Goal: Information Seeking & Learning: Learn about a topic

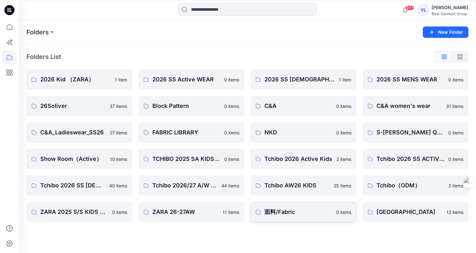
click at [309, 215] on p "面料/Fabric" at bounding box center [299, 211] width 68 height 9
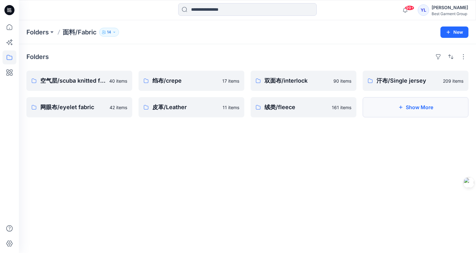
click at [433, 103] on button "Show More" at bounding box center [416, 107] width 106 height 20
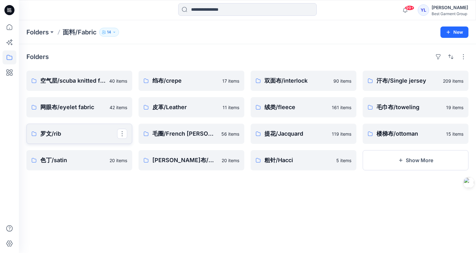
click at [100, 134] on p "罗文/rib" at bounding box center [78, 133] width 77 height 9
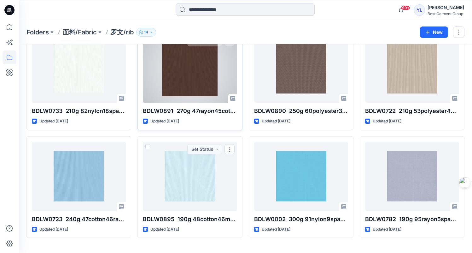
scroll to position [455, 0]
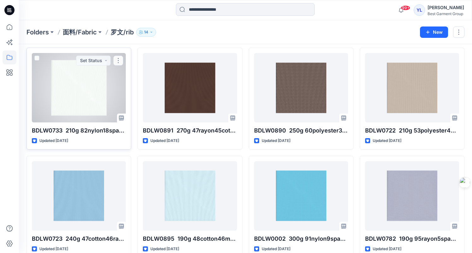
click at [82, 86] on div at bounding box center [79, 87] width 94 height 69
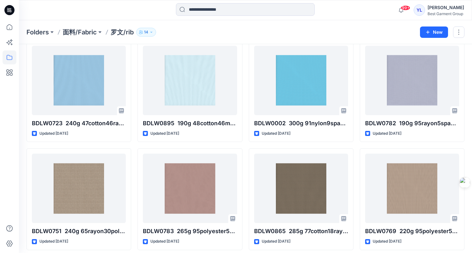
scroll to position [786, 0]
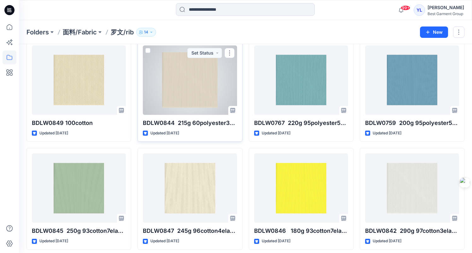
click at [210, 87] on div at bounding box center [190, 79] width 94 height 69
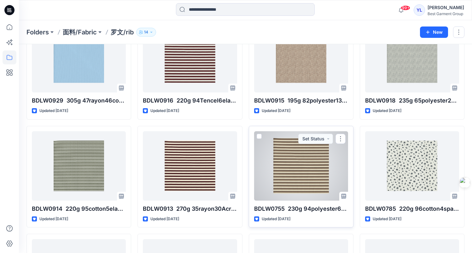
scroll to position [183, 0]
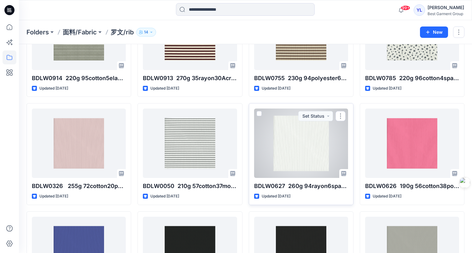
click at [306, 156] on div at bounding box center [301, 142] width 94 height 69
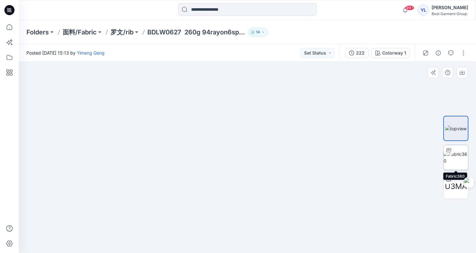
click at [458, 161] on img at bounding box center [456, 157] width 25 height 13
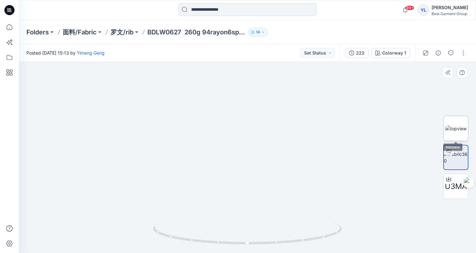
click at [456, 130] on img at bounding box center [456, 128] width 21 height 7
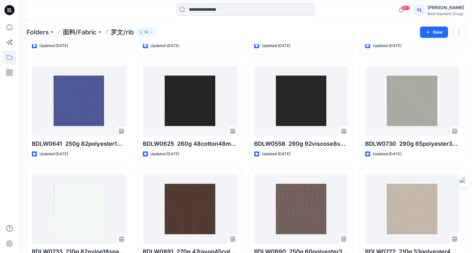
scroll to position [644, 0]
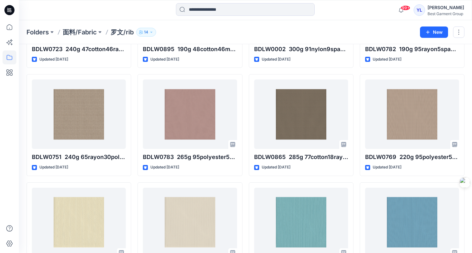
click at [87, 30] on p "面料/Fabric" at bounding box center [80, 32] width 34 height 9
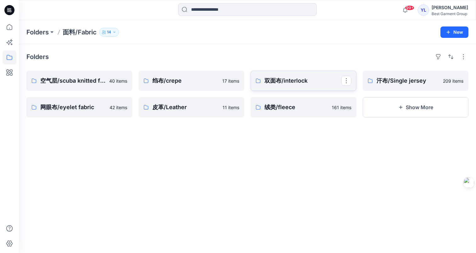
click at [299, 84] on p "双面布/interlock" at bounding box center [303, 80] width 77 height 9
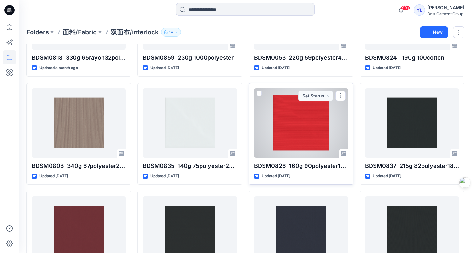
scroll to position [137, 0]
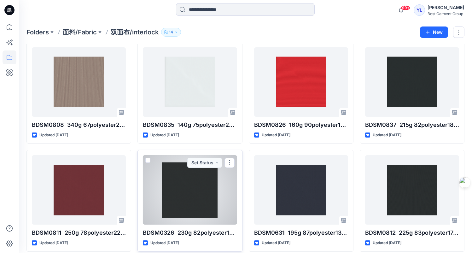
click at [203, 185] on div at bounding box center [190, 189] width 94 height 69
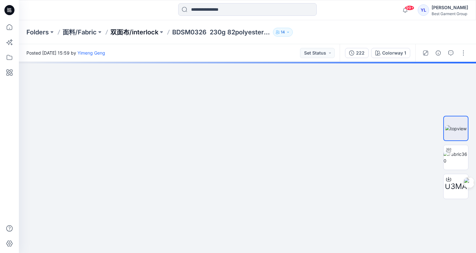
click at [138, 32] on p "双面布/interlock" at bounding box center [135, 32] width 48 height 9
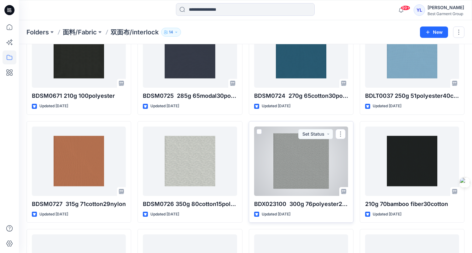
scroll to position [753, 0]
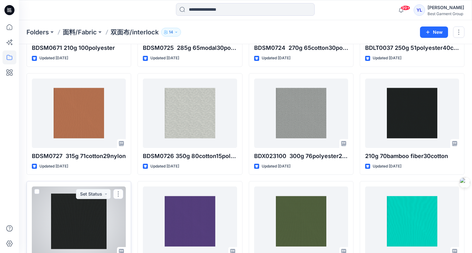
click at [77, 216] on div at bounding box center [79, 220] width 94 height 69
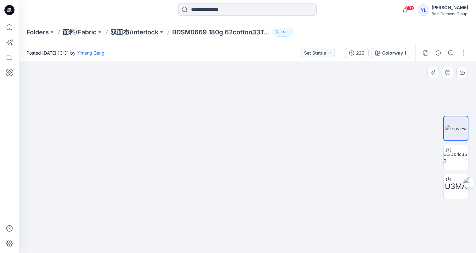
drag, startPoint x: 184, startPoint y: 202, endPoint x: 235, endPoint y: 122, distance: 95.3
click at [141, 33] on p "双面布/interlock" at bounding box center [135, 32] width 48 height 9
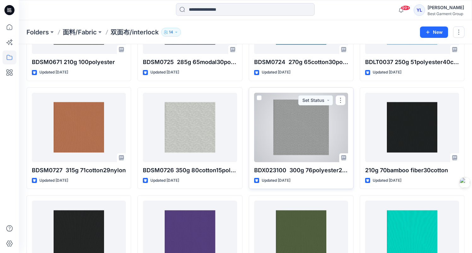
scroll to position [612, 0]
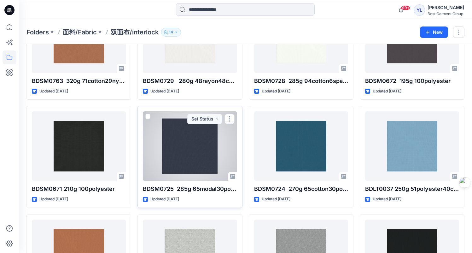
click at [206, 149] on div at bounding box center [190, 145] width 94 height 69
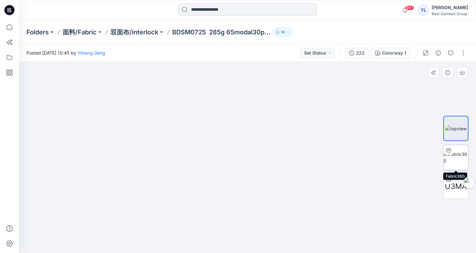
click at [455, 159] on img at bounding box center [456, 157] width 25 height 13
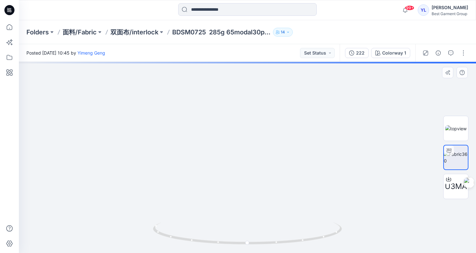
drag, startPoint x: 237, startPoint y: 181, endPoint x: 270, endPoint y: 116, distance: 72.2
drag, startPoint x: 189, startPoint y: 85, endPoint x: 228, endPoint y: 166, distance: 89.8
drag, startPoint x: 197, startPoint y: 100, endPoint x: 206, endPoint y: 137, distance: 39.0
drag, startPoint x: 231, startPoint y: 120, endPoint x: 214, endPoint y: 149, distance: 33.9
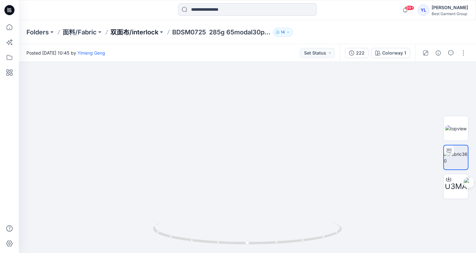
click at [149, 31] on p "双面布/interlock" at bounding box center [135, 32] width 48 height 9
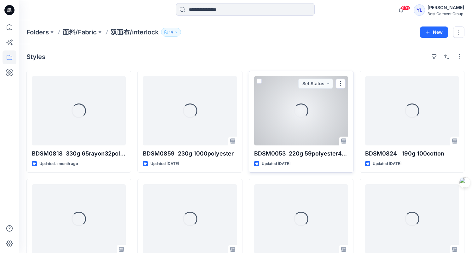
click at [305, 124] on div "Loading..." at bounding box center [301, 110] width 94 height 69
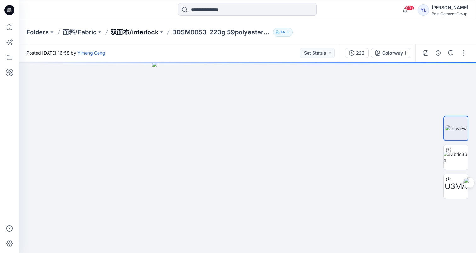
click at [136, 31] on p "双面布/interlock" at bounding box center [135, 32] width 48 height 9
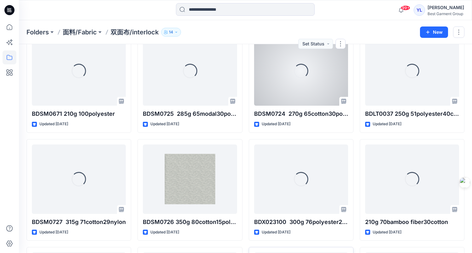
scroll to position [809, 0]
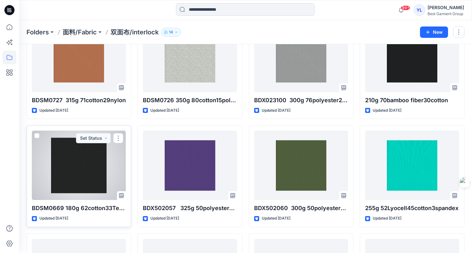
click at [71, 168] on div at bounding box center [79, 164] width 94 height 69
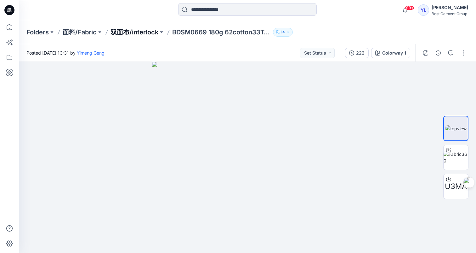
click at [144, 29] on p "双面布/interlock" at bounding box center [135, 32] width 48 height 9
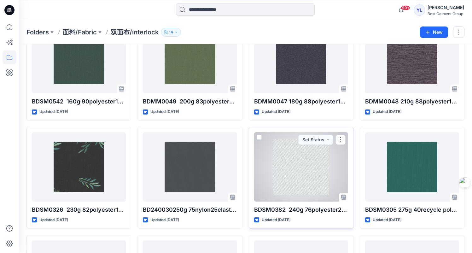
scroll to position [1145, 0]
